Goal: Find specific page/section: Find specific page/section

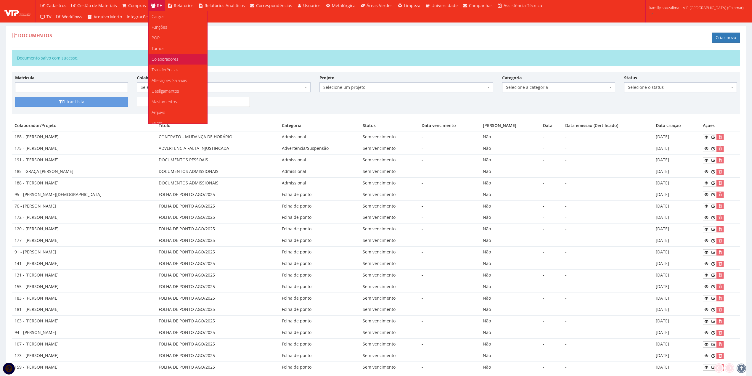
click at [165, 59] on span "Colaboradores" at bounding box center [165, 59] width 27 height 6
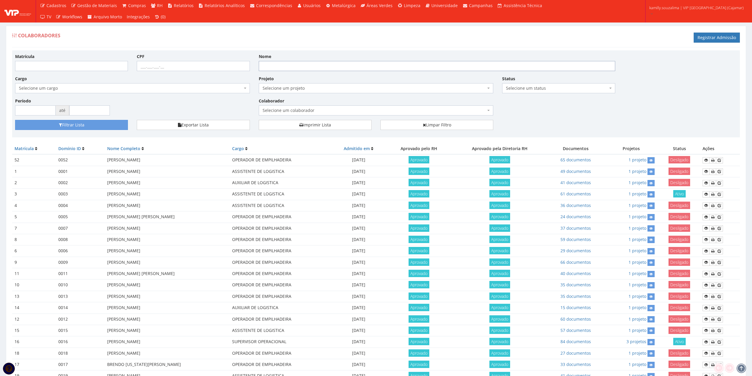
click at [309, 69] on input "Nome" at bounding box center [437, 66] width 356 height 10
type input "ANDERSON SANTOS DE ASSIS"
click at [52, 123] on button "Filtrar Lista" at bounding box center [71, 125] width 113 height 10
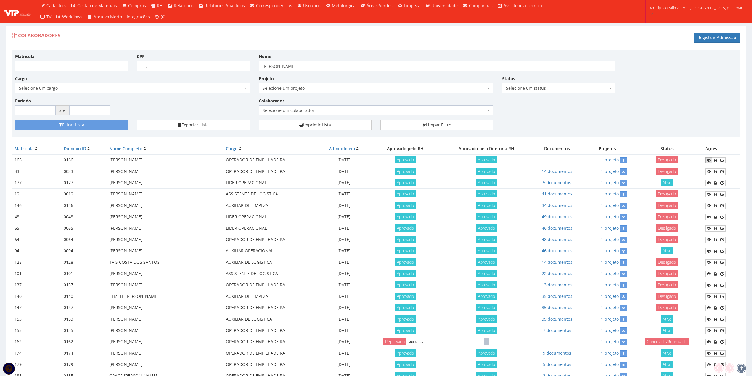
click at [709, 161] on icon at bounding box center [709, 160] width 4 height 4
drag, startPoint x: 363, startPoint y: 70, endPoint x: 238, endPoint y: 73, distance: 124.3
click at [238, 73] on div "Matrícula CPF Nome ANDERSON SANTOS DE ASSIS Cargo Selecione um cargo G1046 D002…" at bounding box center [376, 86] width 730 height 67
type input "JULIO CESAR GONÇALVES"
click at [80, 127] on button "Filtrar Lista" at bounding box center [71, 125] width 113 height 10
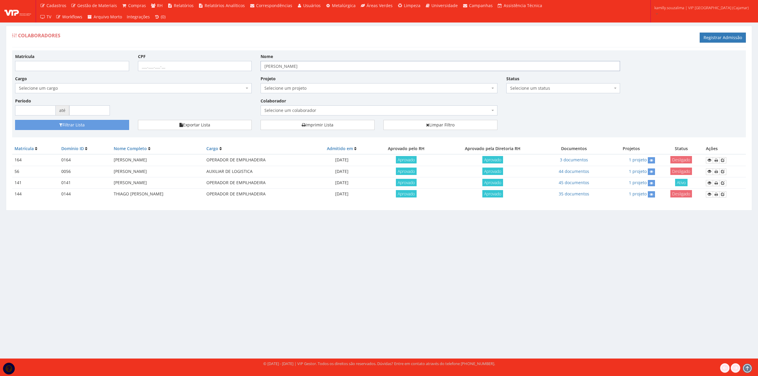
drag, startPoint x: 321, startPoint y: 66, endPoint x: 214, endPoint y: 70, distance: 106.6
click at [214, 70] on div "Matrícula CPF Nome JULIO CESAR GONÇALVES Cargo Selecione um cargo G1046 D0029 -…" at bounding box center [379, 86] width 736 height 67
type input "diego vaz"
drag, startPoint x: 87, startPoint y: 118, endPoint x: 94, endPoint y: 113, distance: 8.3
click at [89, 115] on div "Matrícula CPF Nome diego vaz Cargo Selecione um cargo G1046 D0029 - 4110-05 - A…" at bounding box center [379, 86] width 736 height 67
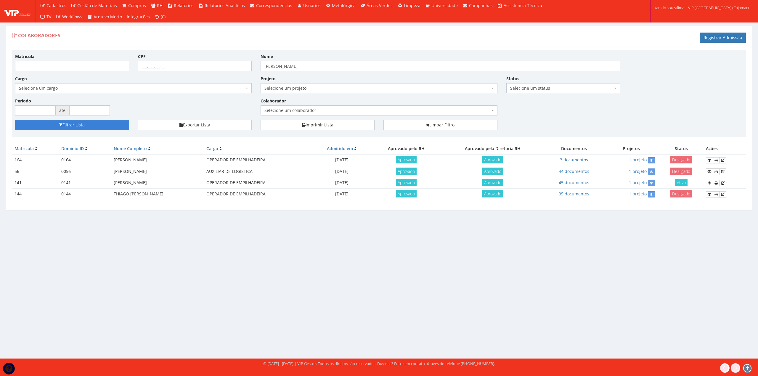
click at [100, 123] on button "Filtrar Lista" at bounding box center [72, 125] width 114 height 10
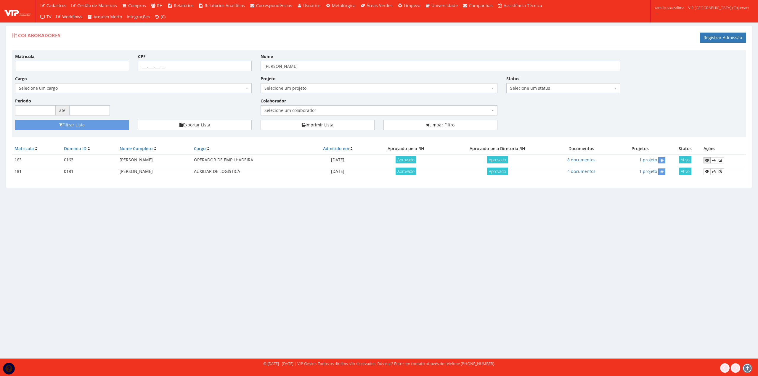
click at [703, 160] on link at bounding box center [706, 160] width 7 height 6
click at [582, 157] on link "8 documentos" at bounding box center [581, 160] width 28 height 6
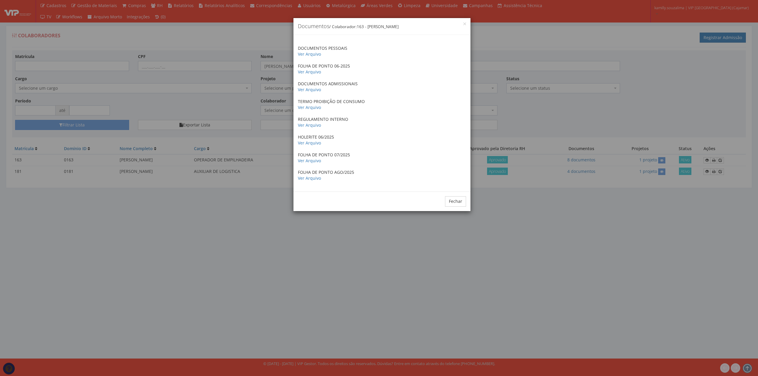
click at [306, 50] on p "DOCUMENTOS PESSOAIS Ver Arquivo" at bounding box center [382, 51] width 168 height 12
click at [314, 55] on link "Ver Arquivo" at bounding box center [309, 54] width 23 height 6
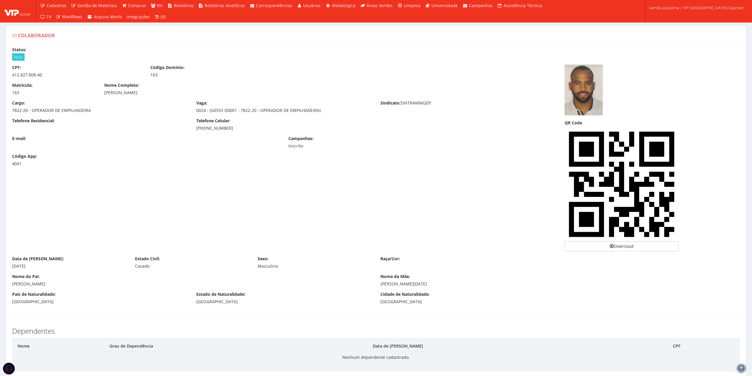
drag, startPoint x: 231, startPoint y: 128, endPoint x: 205, endPoint y: 131, distance: 25.8
click at [205, 131] on div "[PHONE_NUMBER]" at bounding box center [283, 128] width 175 height 6
copy div "95872-8300"
